Goal: Task Accomplishment & Management: Complete application form

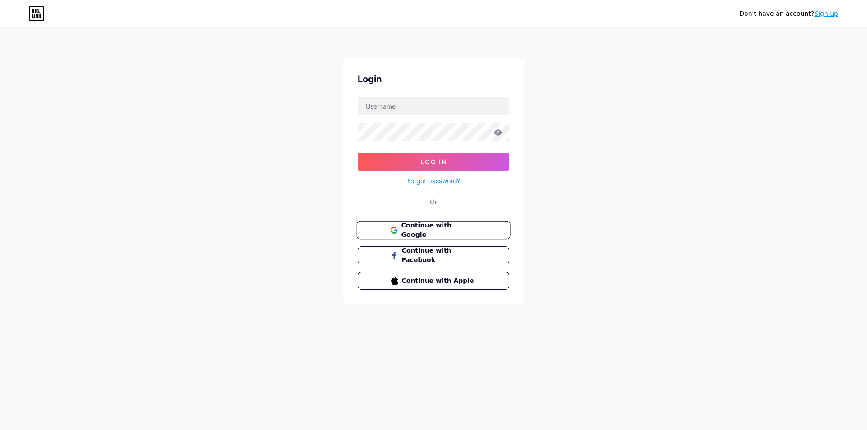
click at [423, 225] on span "Continue with Google" at bounding box center [438, 230] width 75 height 19
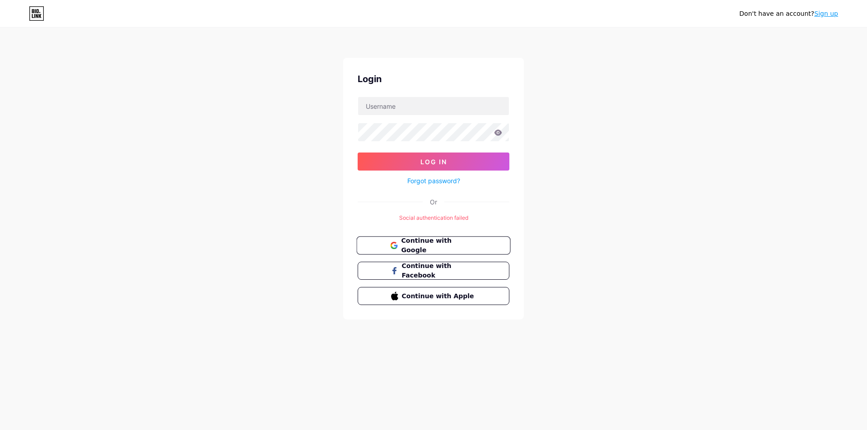
click at [416, 249] on span "Continue with Google" at bounding box center [438, 245] width 75 height 19
click at [404, 246] on span "Continue with Google" at bounding box center [438, 245] width 75 height 19
click at [428, 248] on span "Continue with Google" at bounding box center [438, 245] width 75 height 19
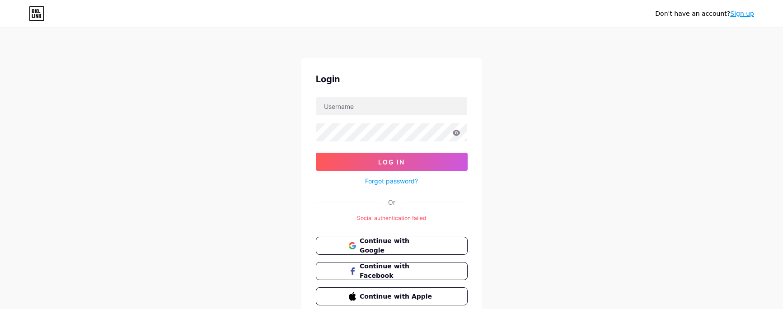
click at [644, 154] on div "Don't have an account? Sign up Login Log In Forgot password? Or Social authenti…" at bounding box center [391, 174] width 783 height 349
click at [741, 14] on link "Sign up" at bounding box center [742, 13] width 24 height 7
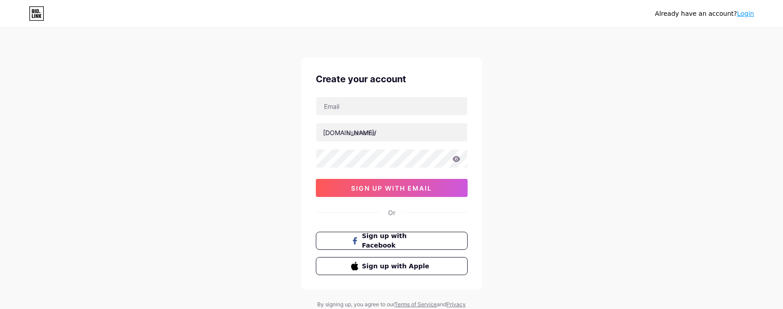
click at [578, 276] on div "Already have an account? Login Create your account [DOMAIN_NAME]/ 0cAFcWeA6kiUB…" at bounding box center [391, 173] width 783 height 346
click at [545, 111] on div "Already have an account? Login Create your account [DOMAIN_NAME]/ 0cAFcWeA6kiUB…" at bounding box center [391, 173] width 783 height 346
